Goal: Transaction & Acquisition: Purchase product/service

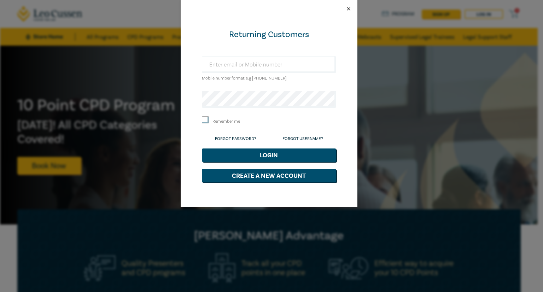
click at [349, 9] on button "Close" at bounding box center [348, 9] width 6 height 6
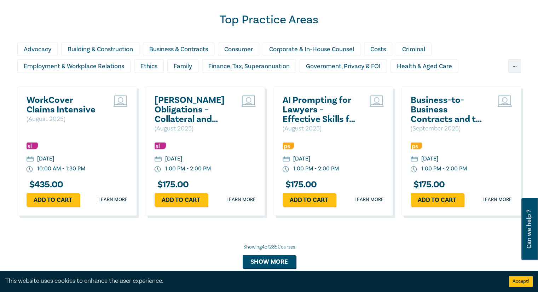
scroll to position [460, 0]
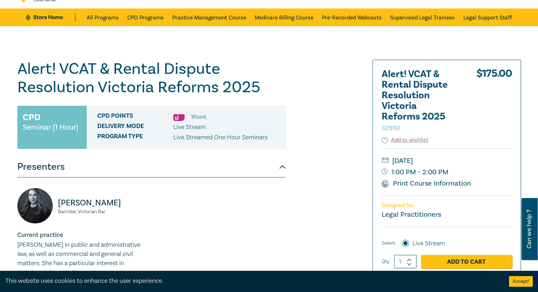
scroll to position [35, 0]
